Goal: Navigation & Orientation: Find specific page/section

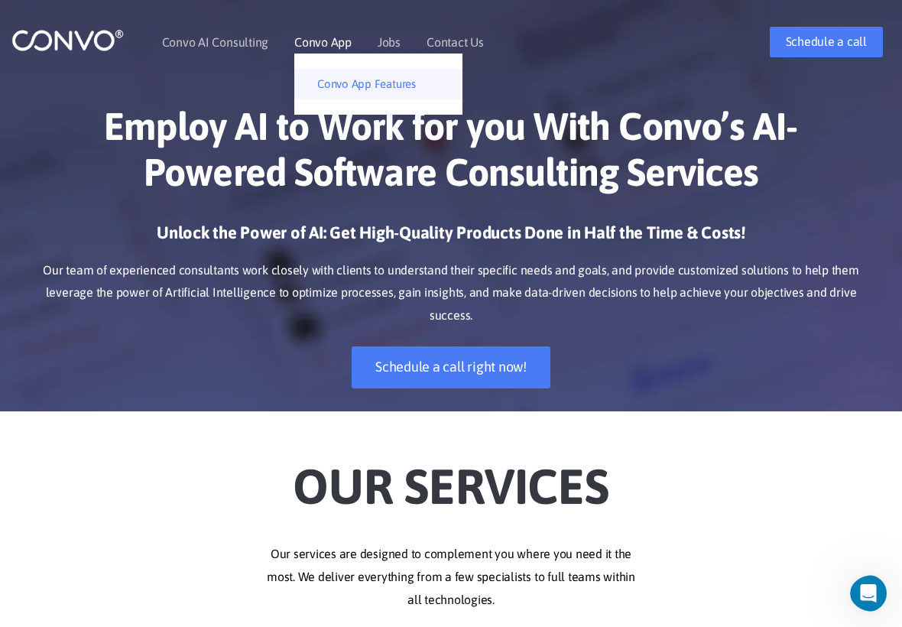
click at [395, 90] on link "Convo App Features" at bounding box center [378, 84] width 168 height 31
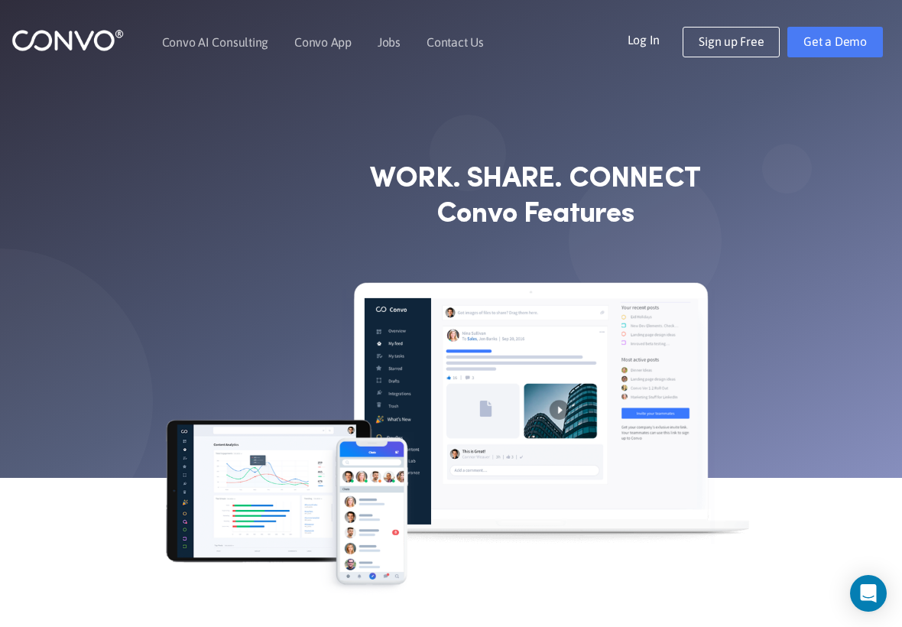
click at [398, 21] on header "Convo AI Consulting Convo App Convo App Features Jobs Contact Us Log In Get a D…" at bounding box center [451, 42] width 902 height 84
click at [399, 32] on li "Jobs" at bounding box center [389, 42] width 23 height 23
click at [385, 37] on link "Jobs" at bounding box center [389, 42] width 23 height 12
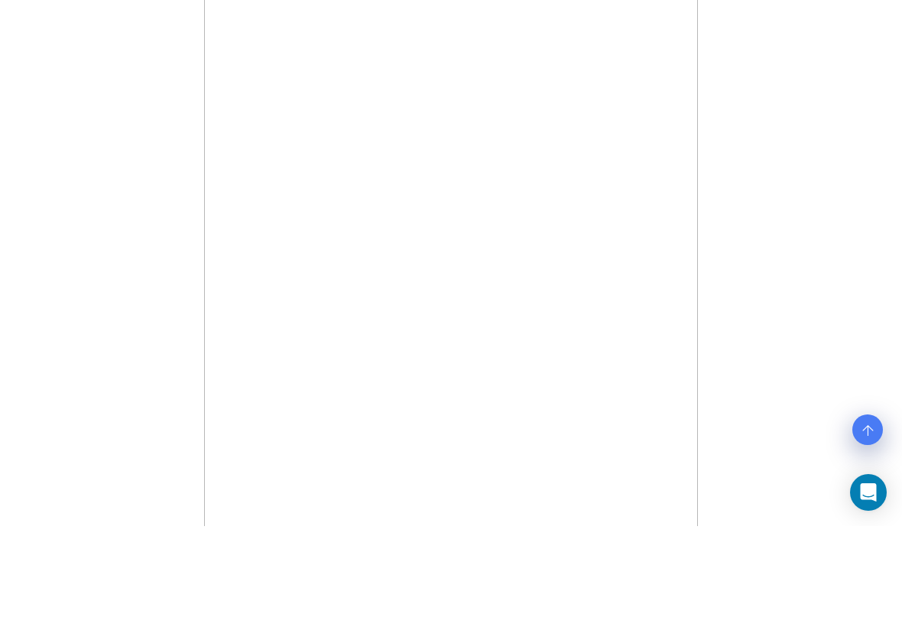
scroll to position [528, 0]
